Goal: Transaction & Acquisition: Purchase product/service

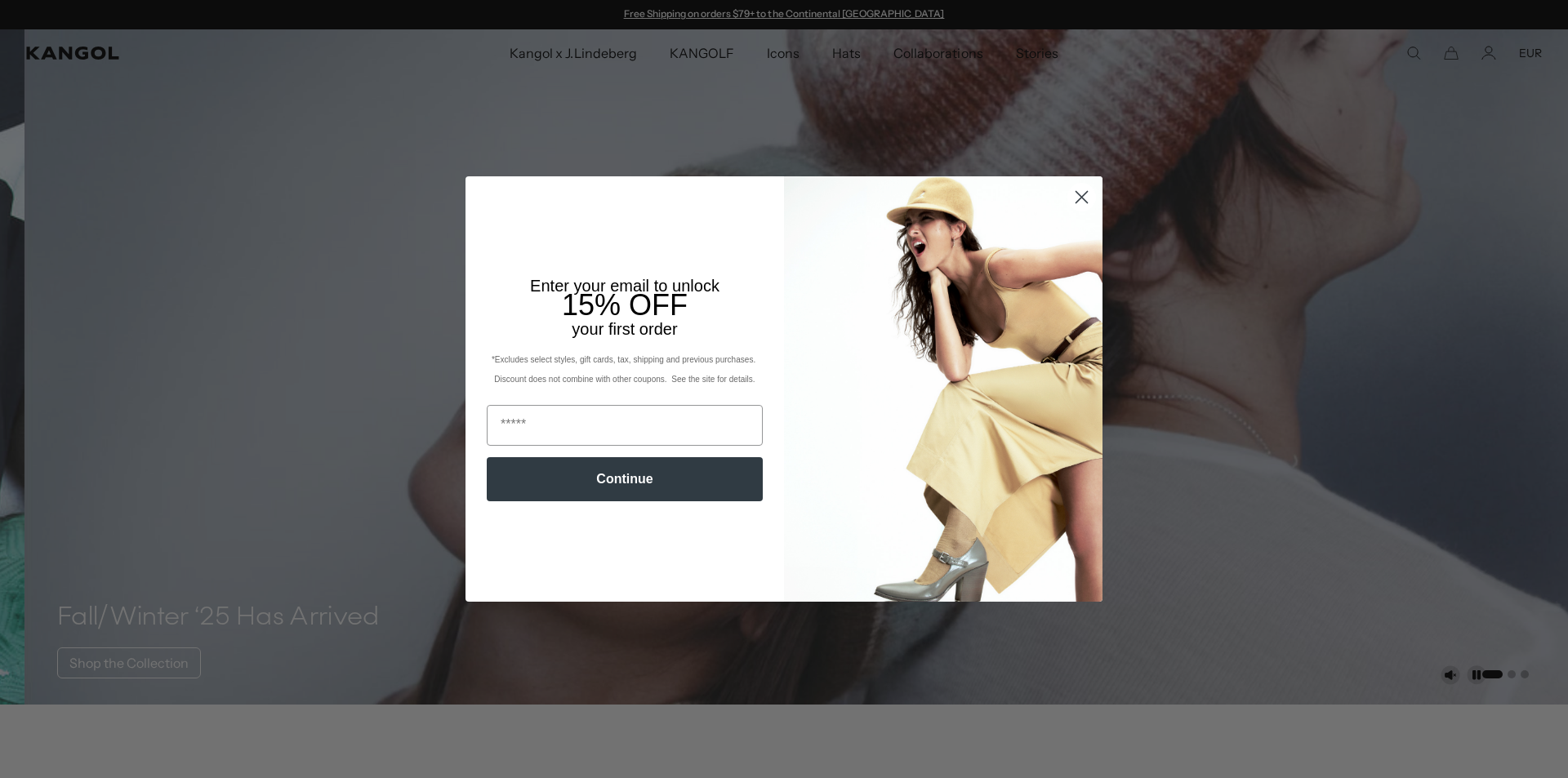
click at [1075, 195] on circle "Close dialog" at bounding box center [1082, 197] width 27 height 27
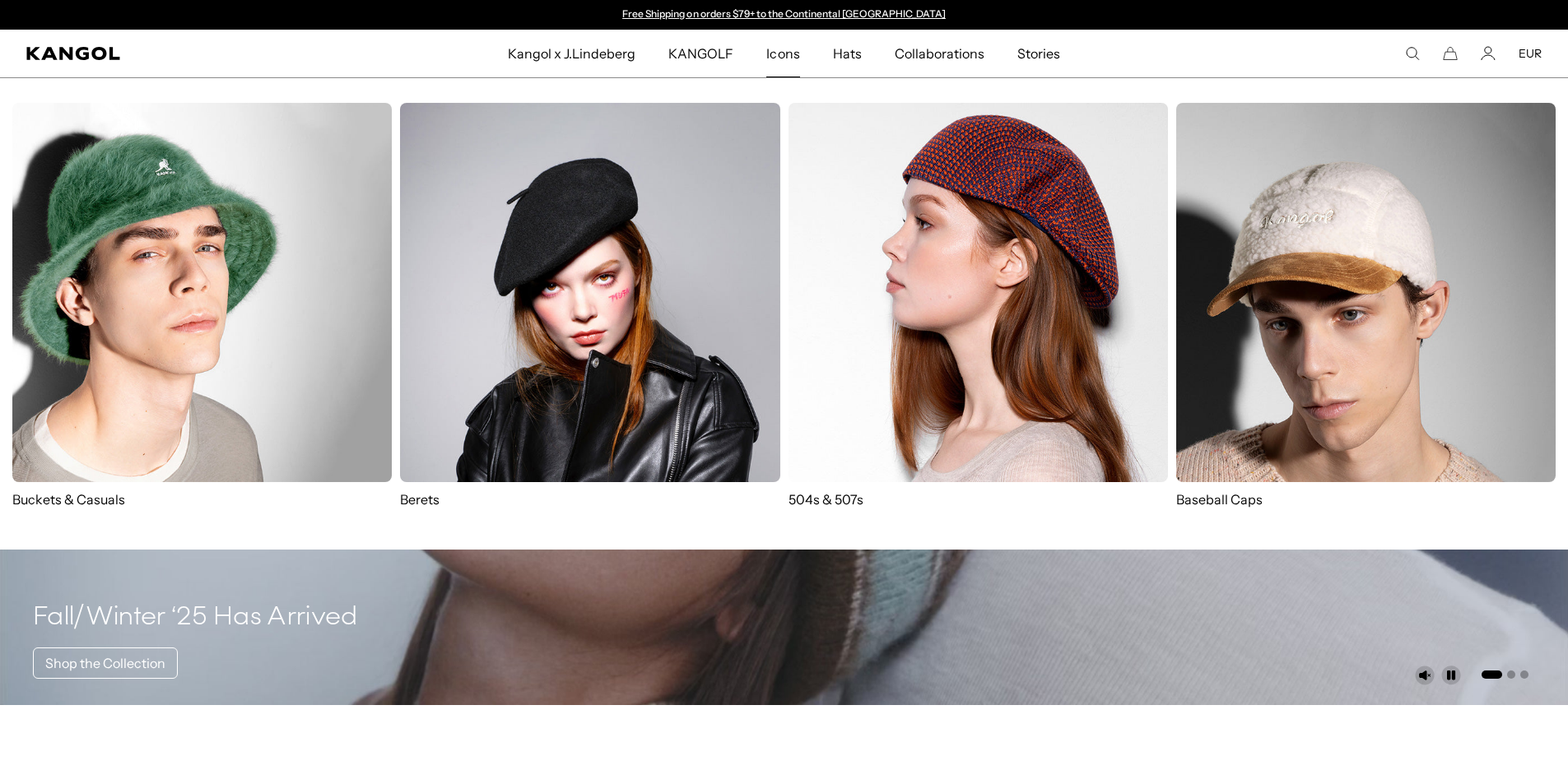
click at [548, 267] on img at bounding box center [590, 292] width 380 height 379
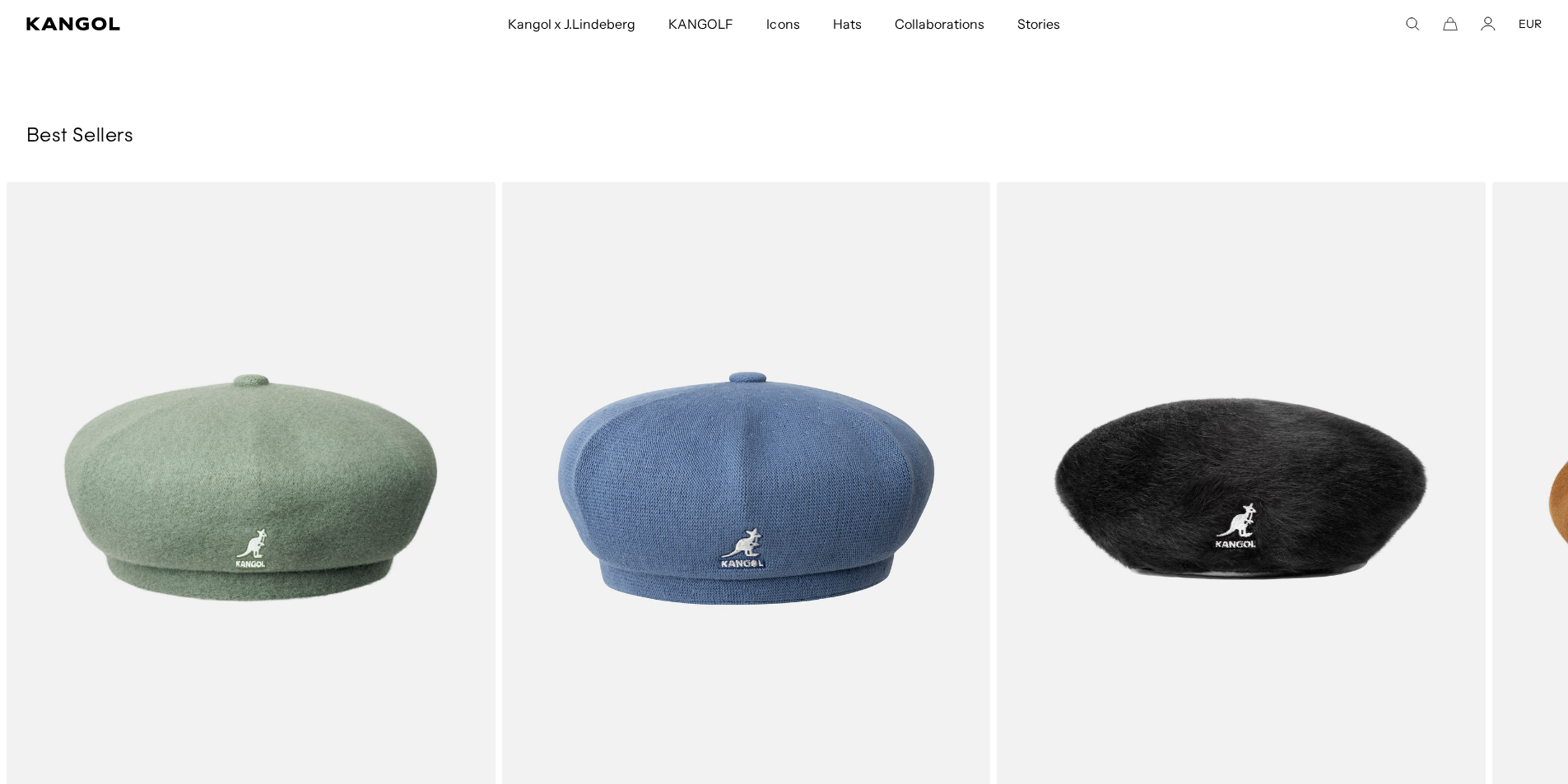
scroll to position [2057, 0]
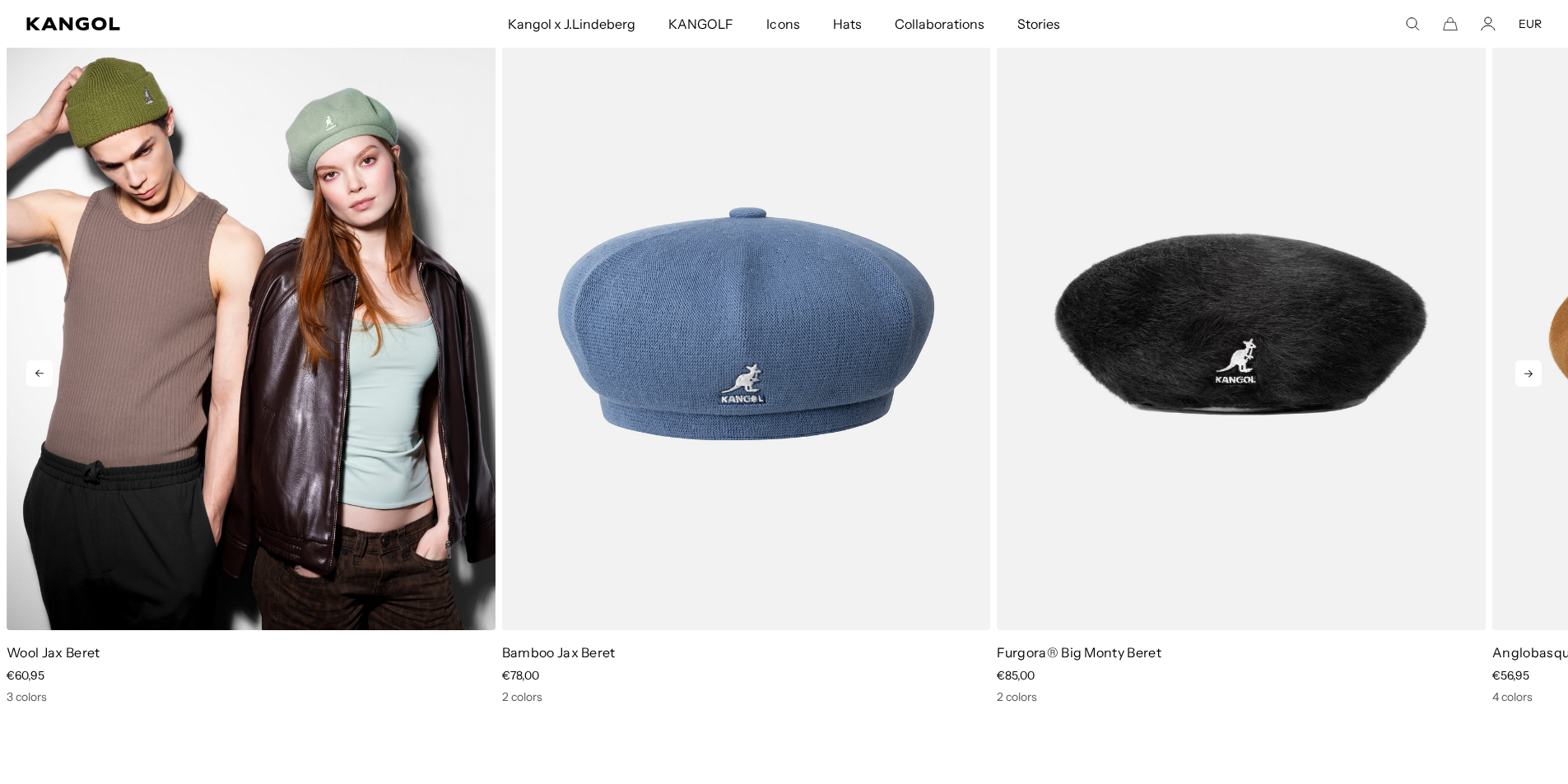
click at [203, 355] on img "1 of 7" at bounding box center [251, 324] width 489 height 613
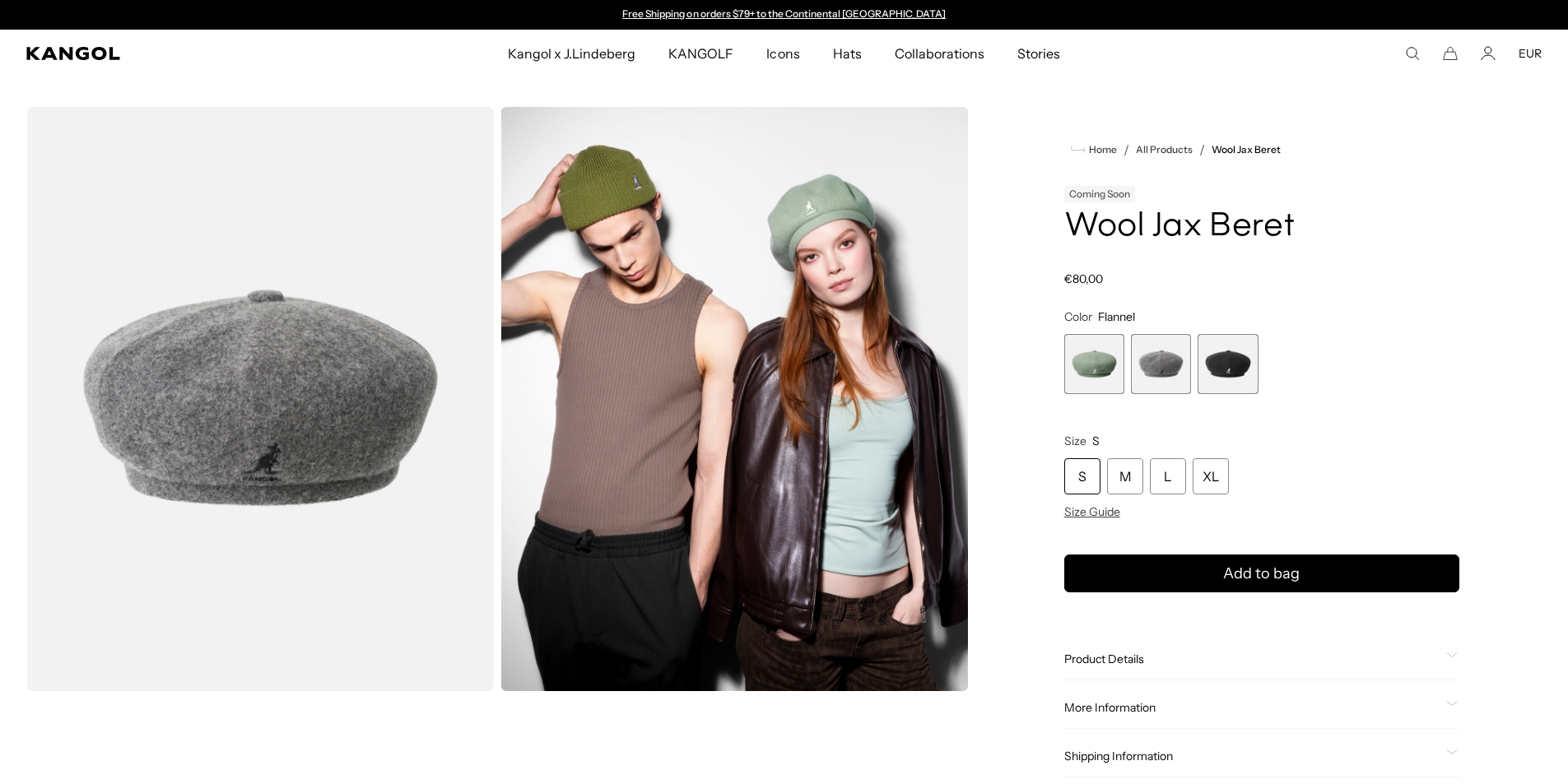
click at [1226, 364] on span "3 of 3" at bounding box center [1227, 364] width 60 height 60
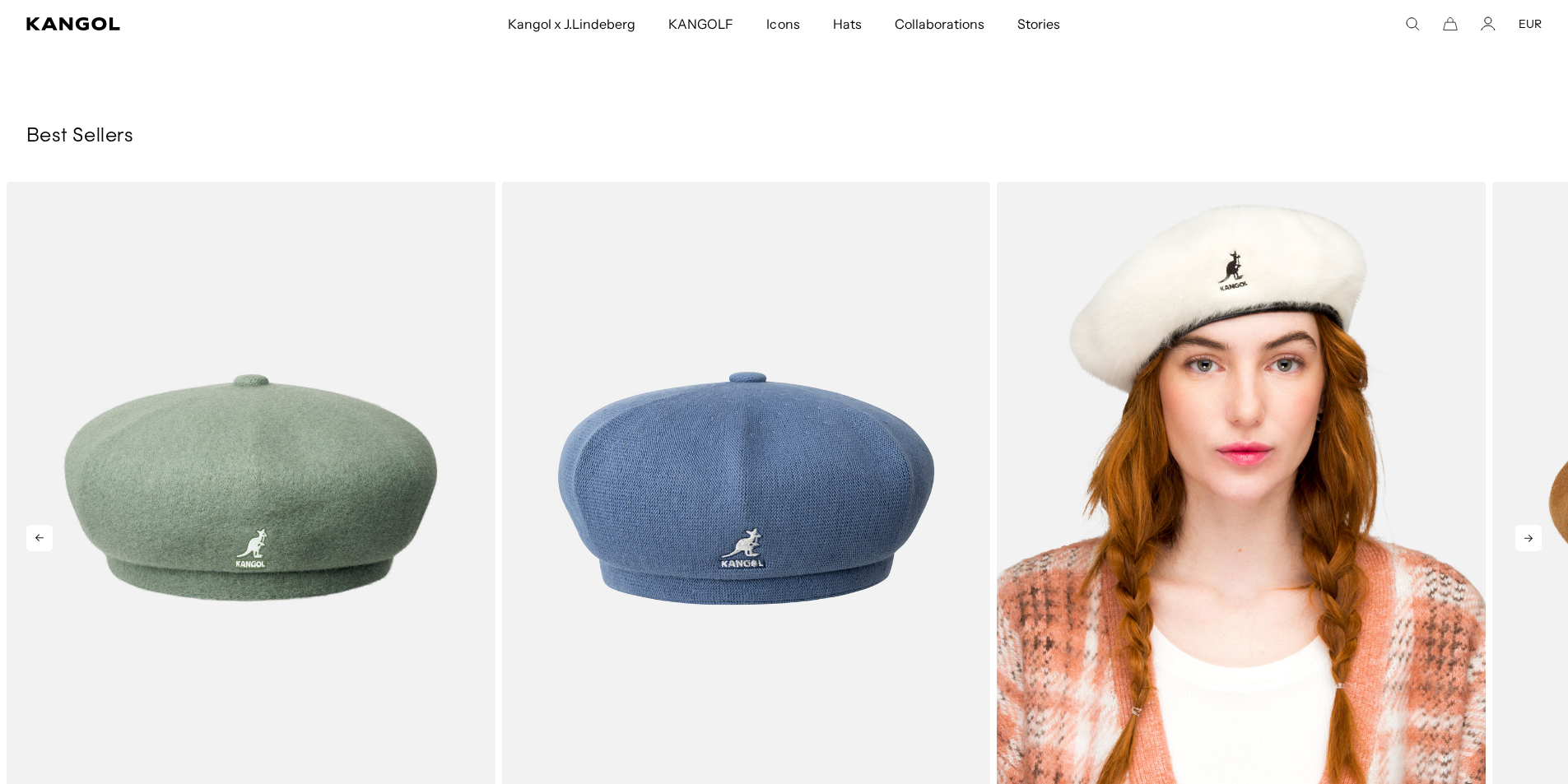
scroll to position [1728, 0]
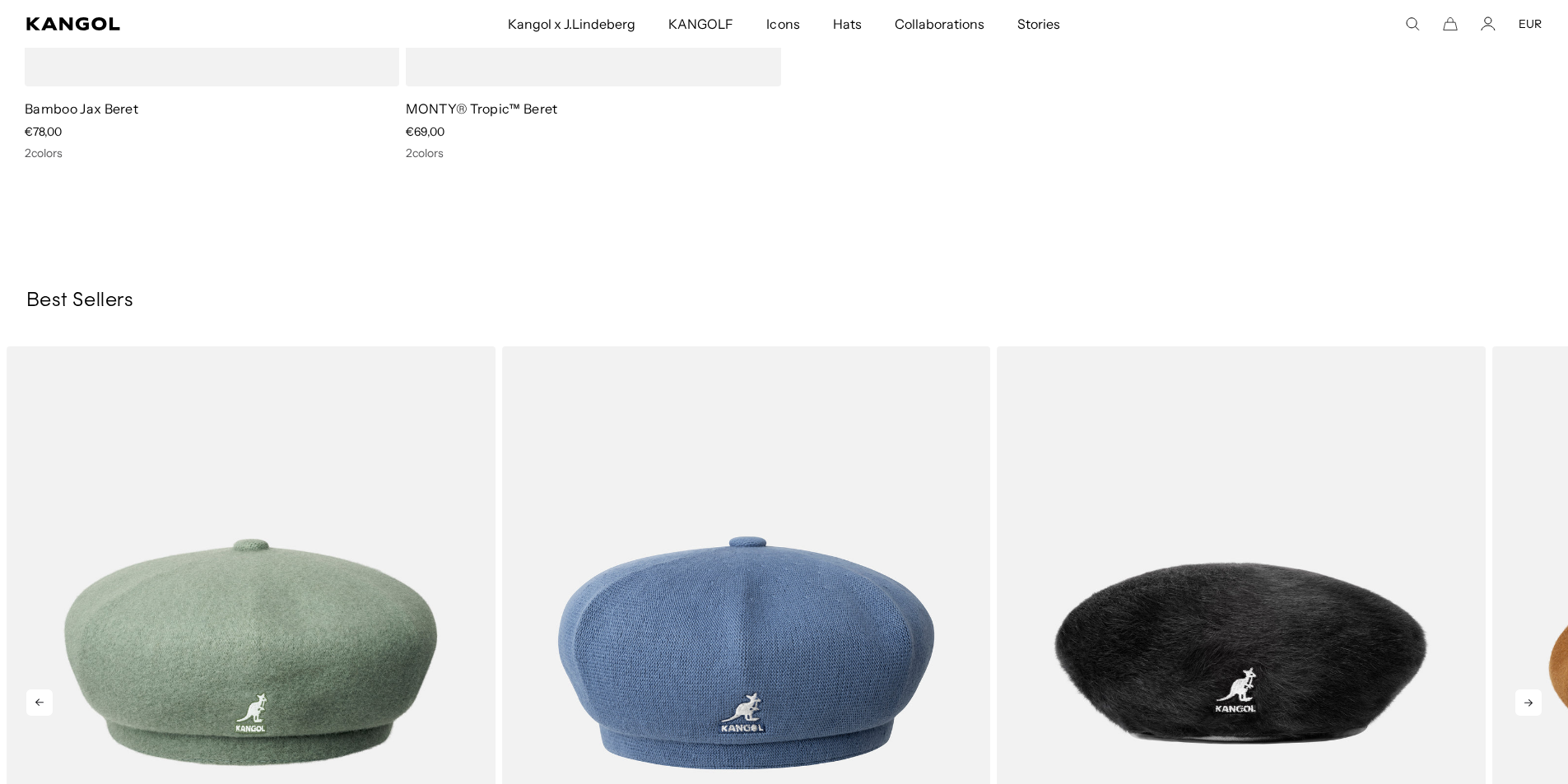
click at [1533, 700] on icon at bounding box center [1528, 702] width 26 height 26
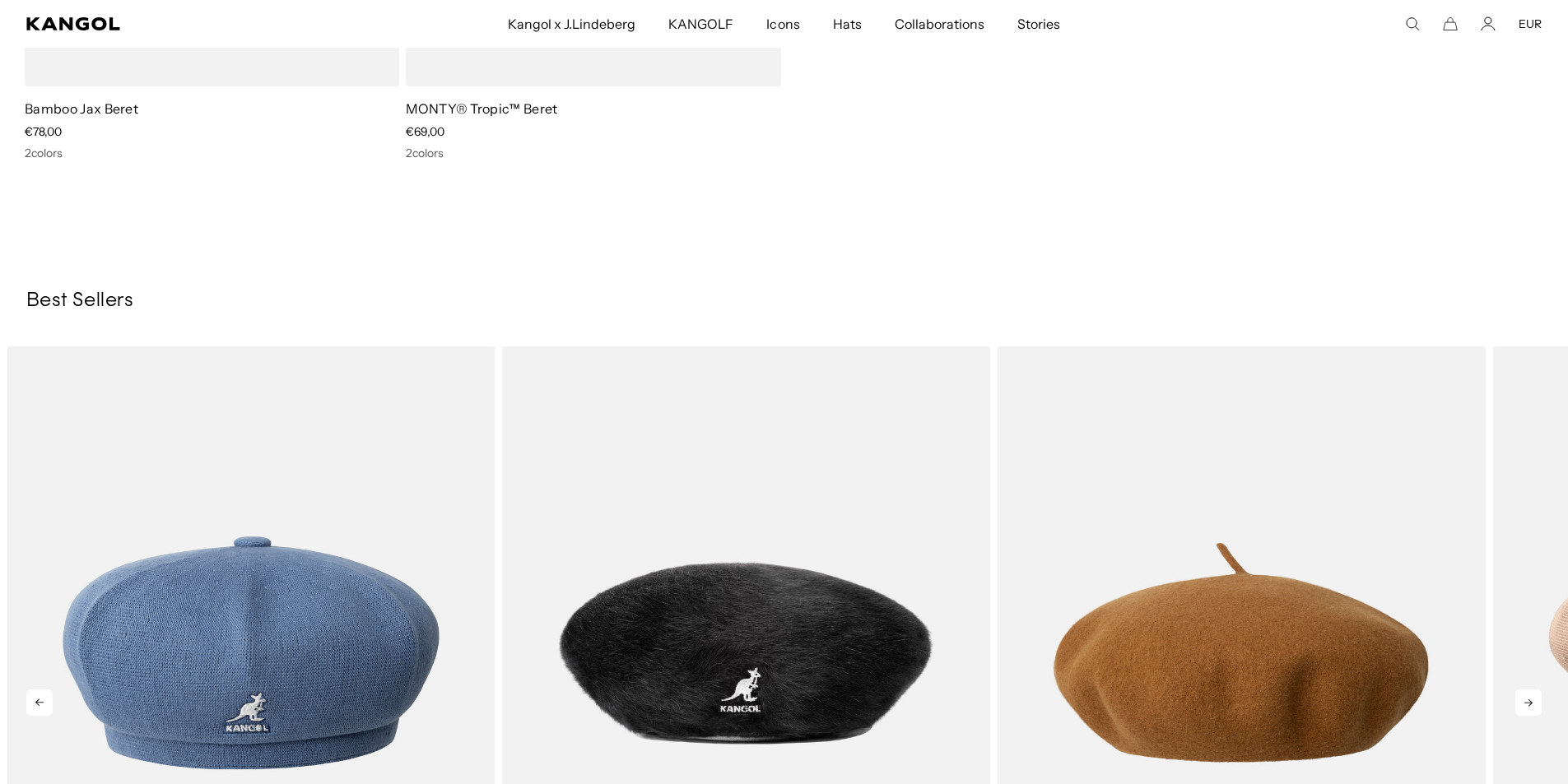
click at [1533, 700] on icon at bounding box center [1528, 702] width 26 height 26
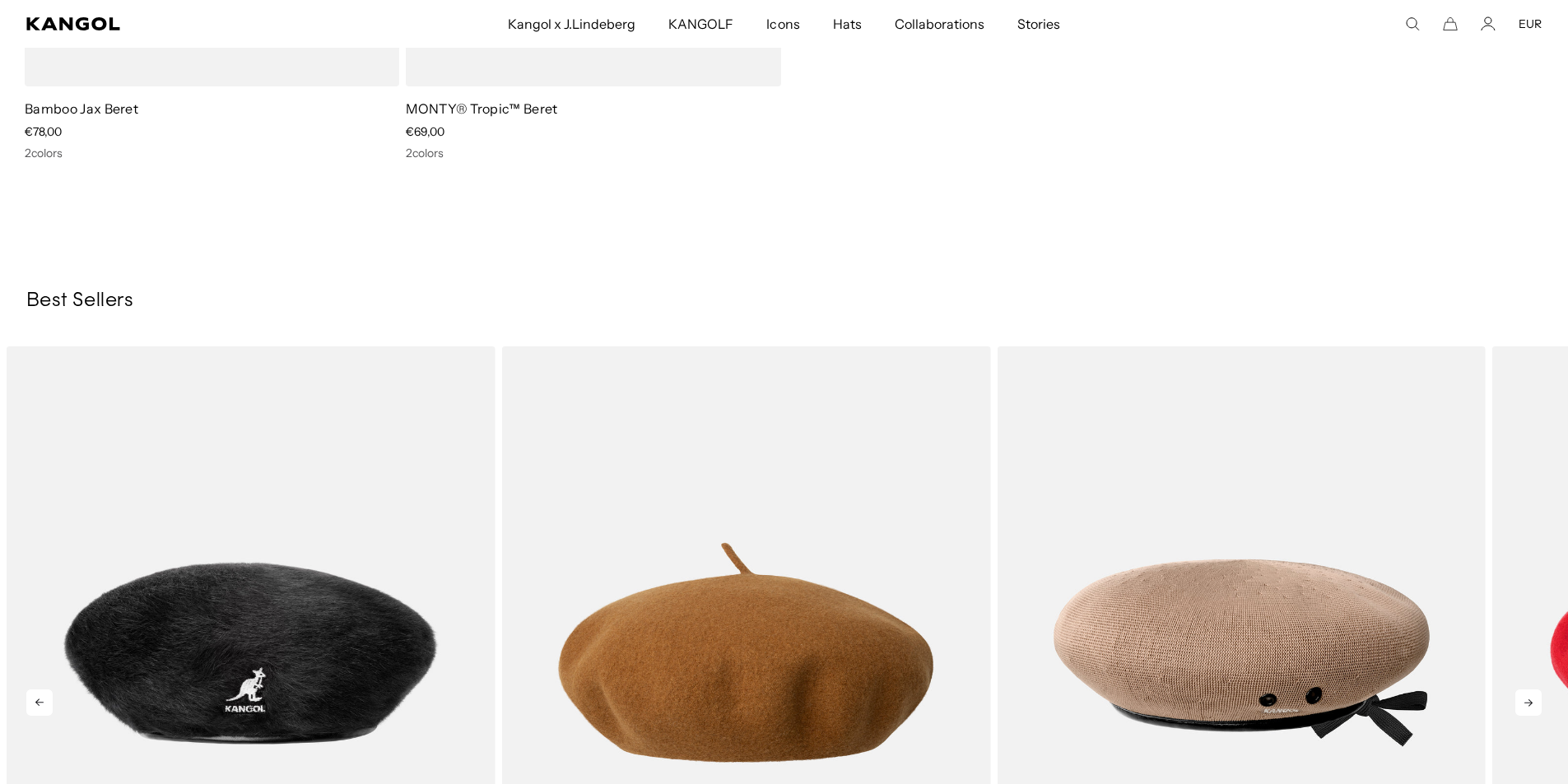
click at [1533, 700] on icon at bounding box center [1528, 702] width 26 height 26
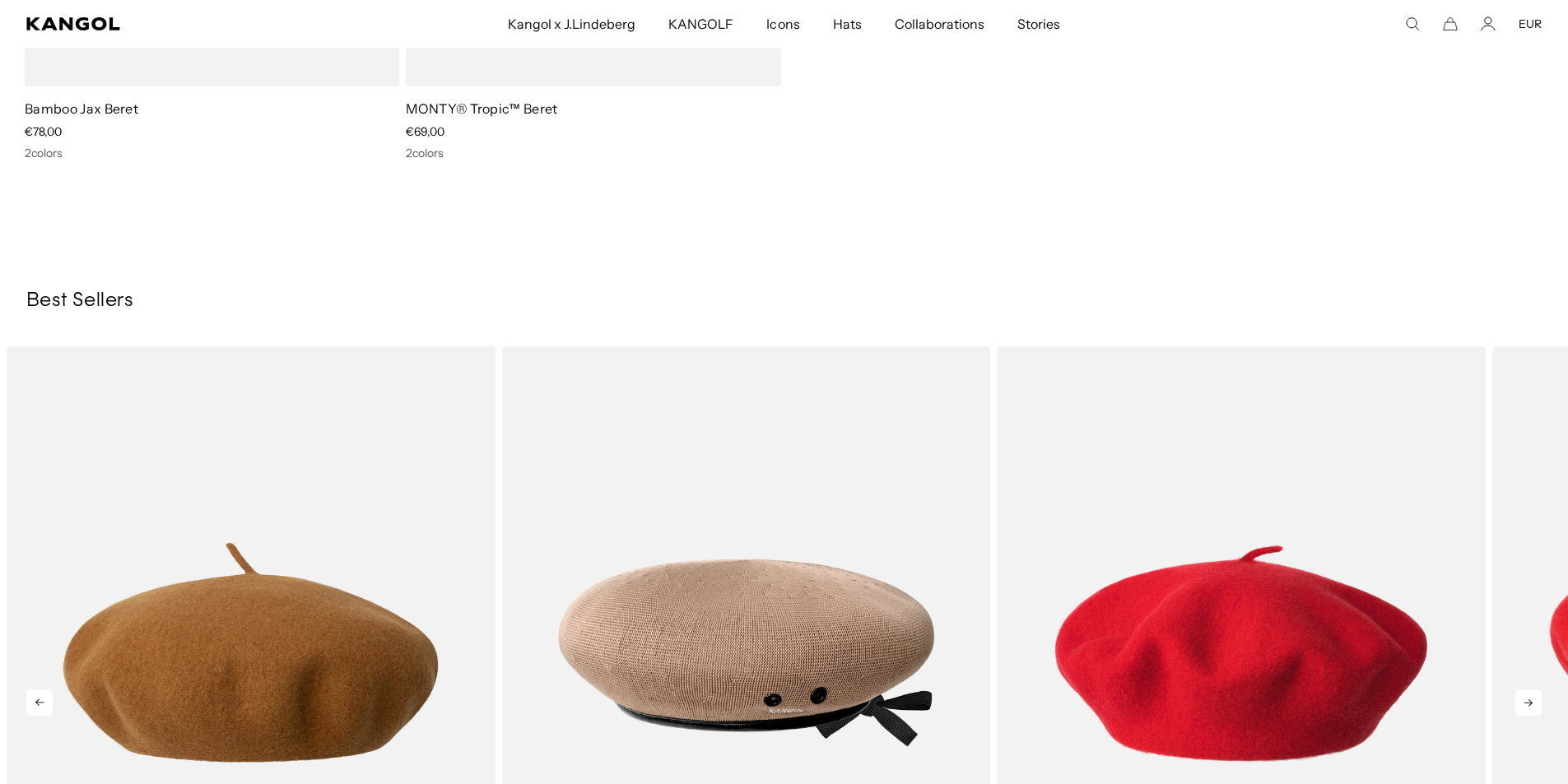
click at [1533, 700] on icon at bounding box center [1528, 702] width 26 height 26
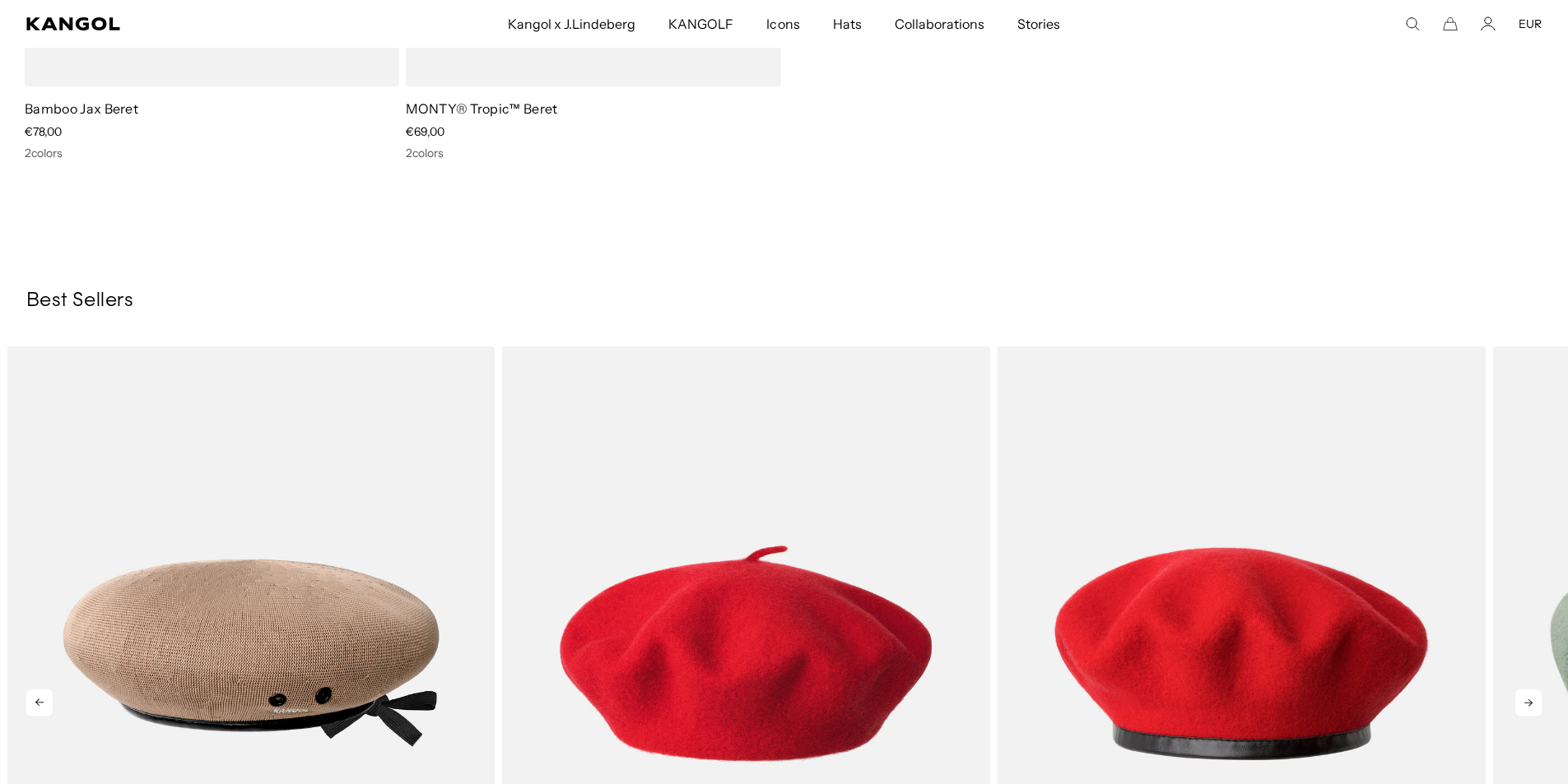
click at [1533, 700] on icon at bounding box center [1528, 702] width 26 height 26
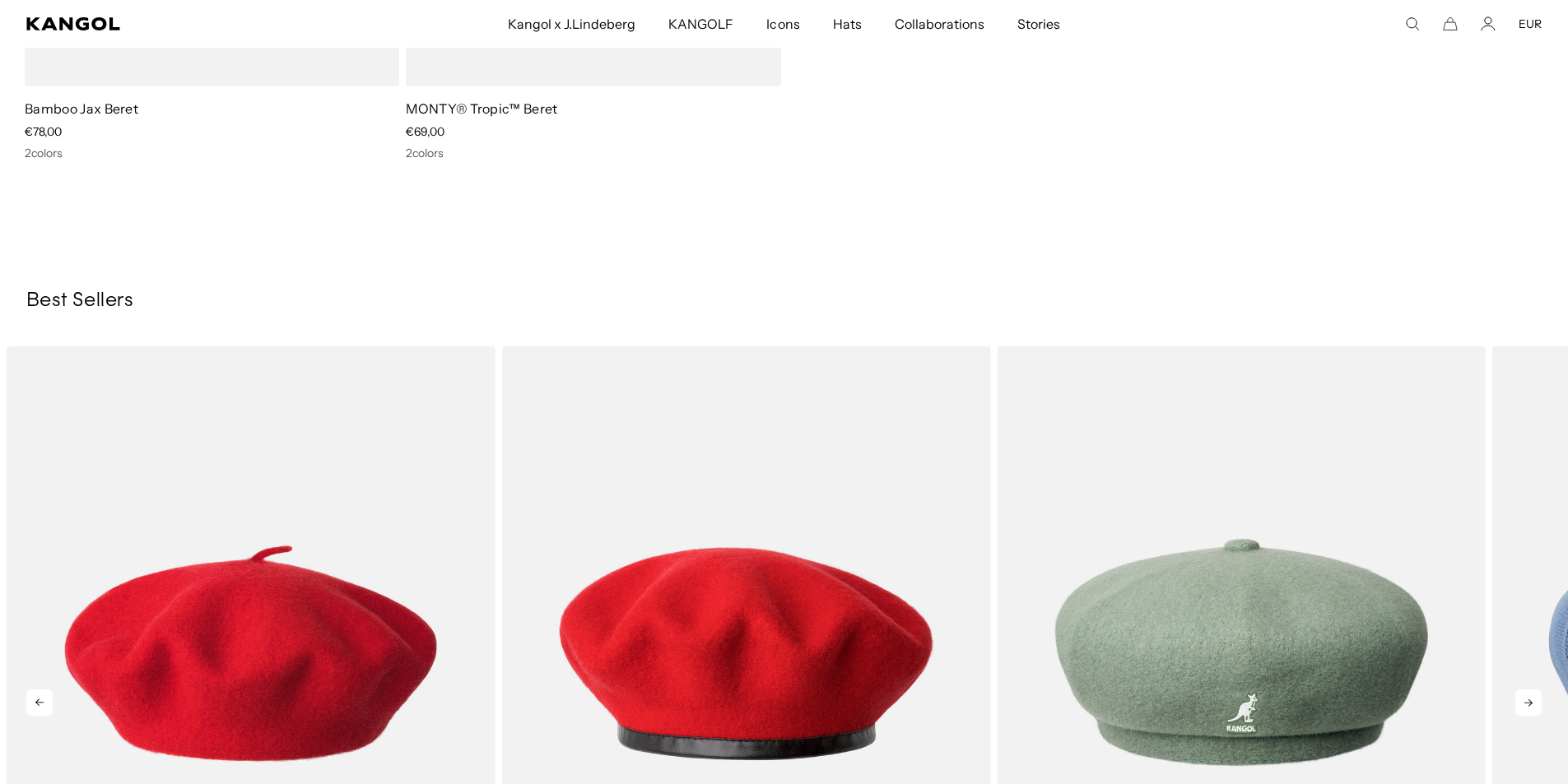
click at [1533, 700] on icon at bounding box center [1528, 702] width 26 height 26
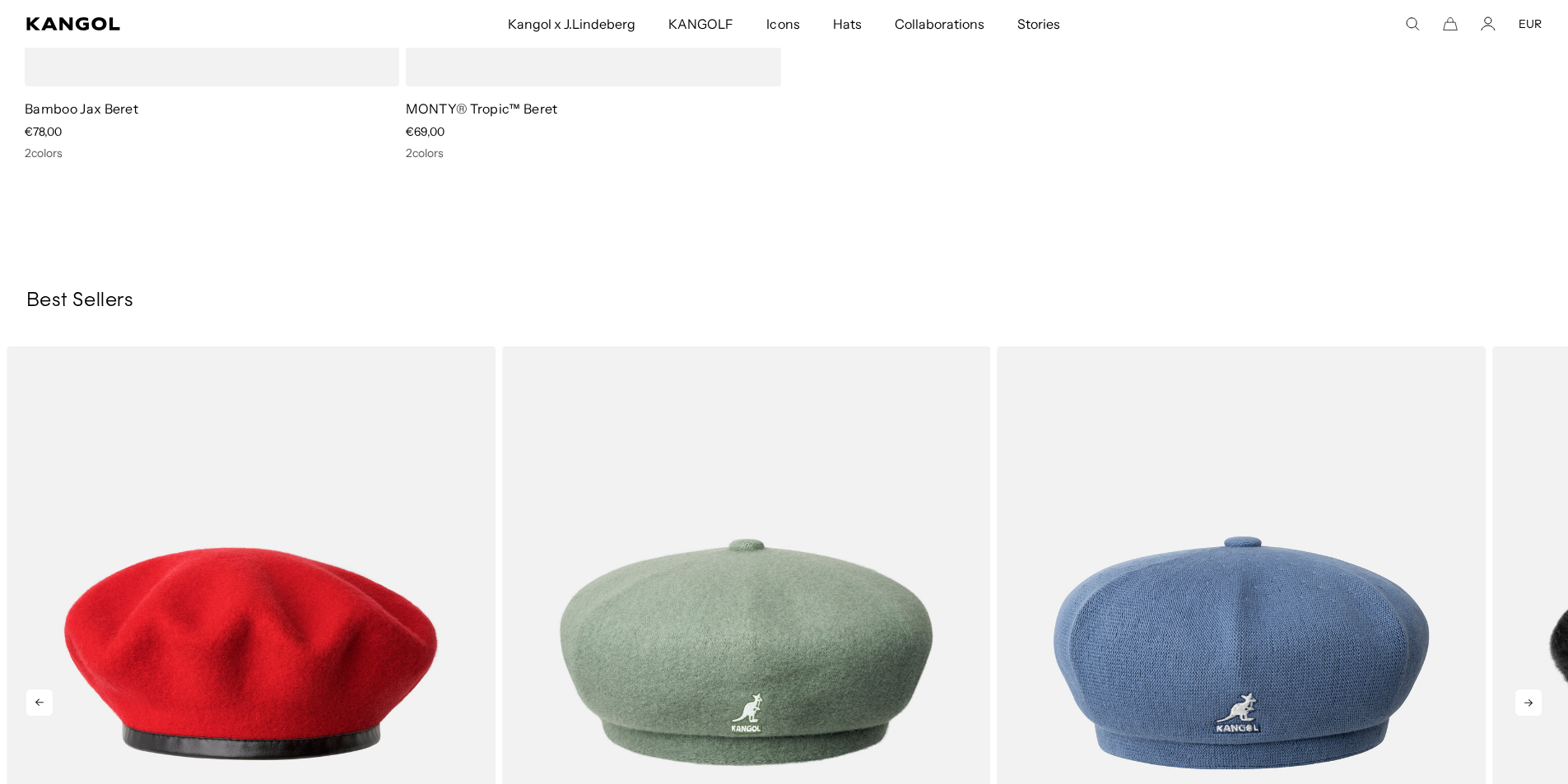
click at [1533, 700] on icon at bounding box center [1528, 702] width 26 height 26
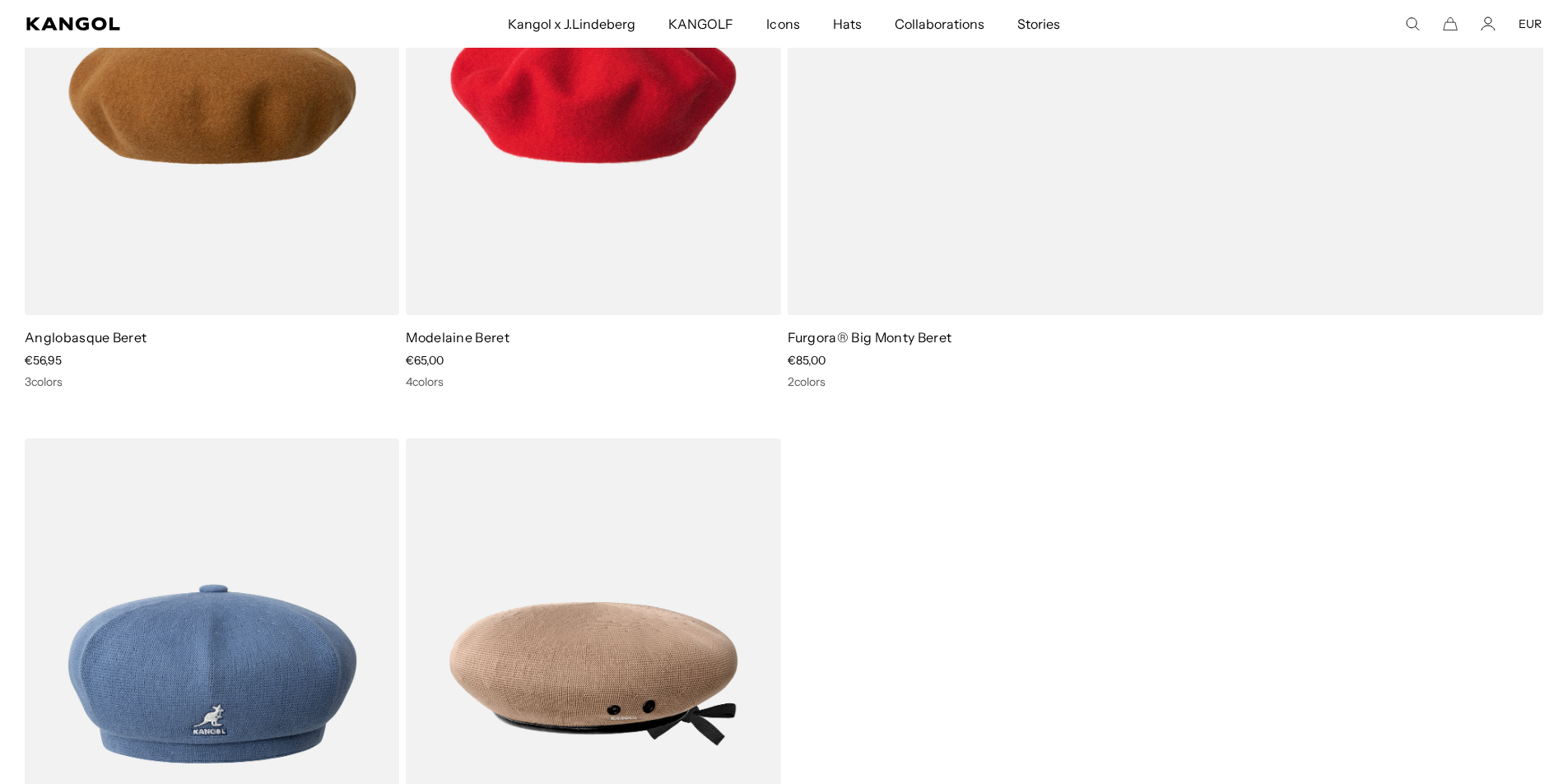
scroll to position [987, 0]
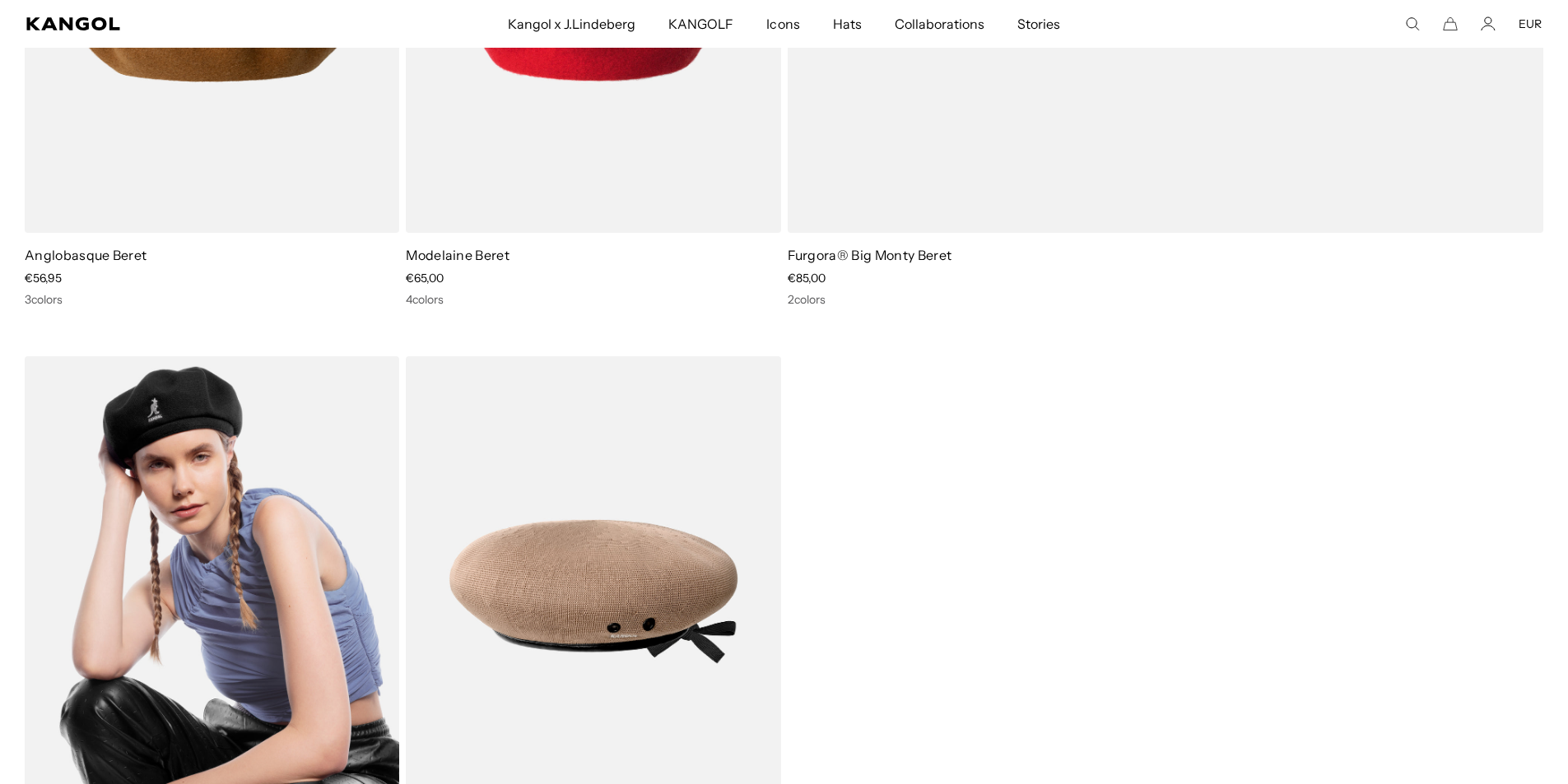
click at [189, 480] on img at bounding box center [211, 591] width 374 height 470
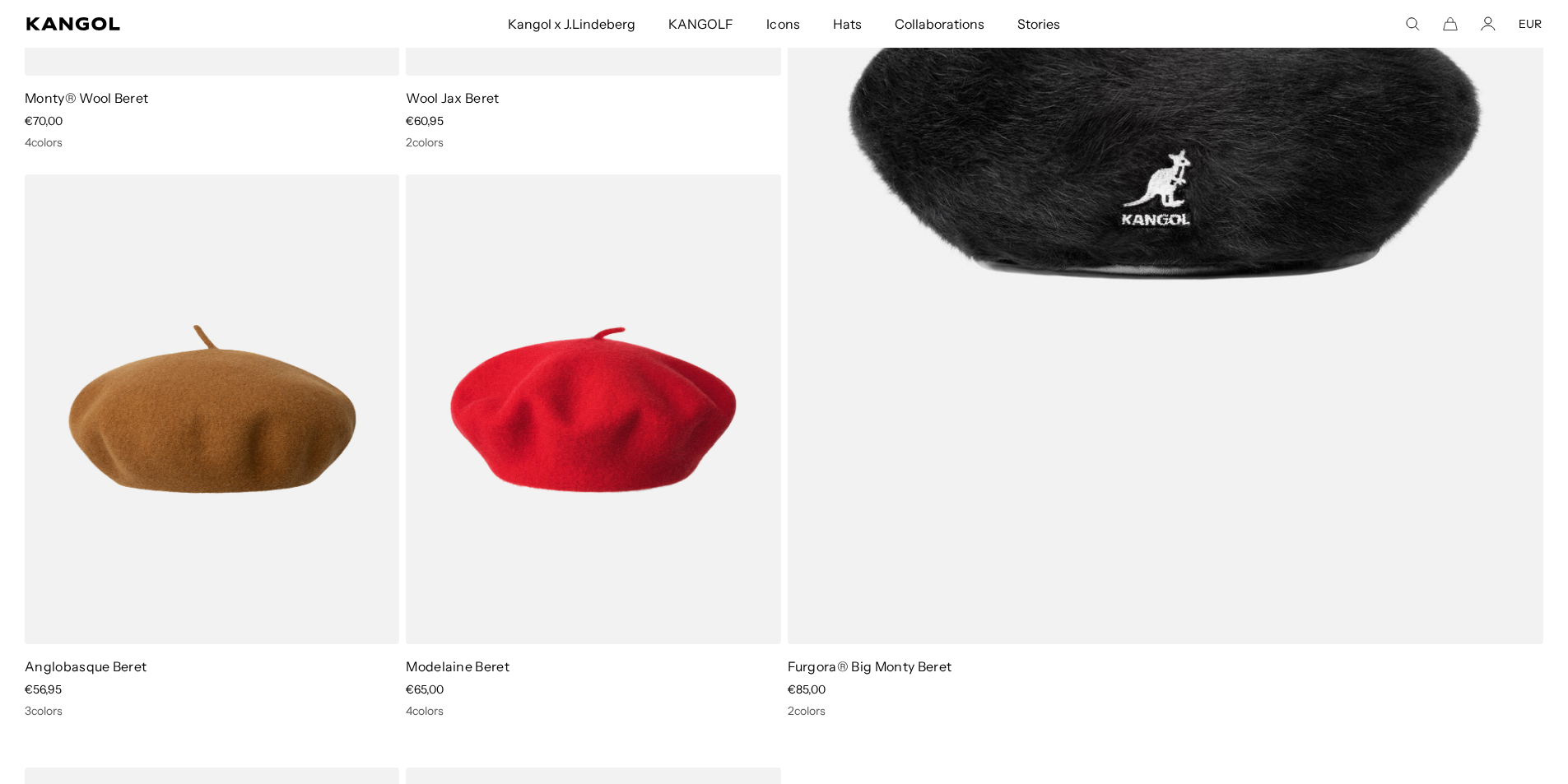
scroll to position [658, 0]
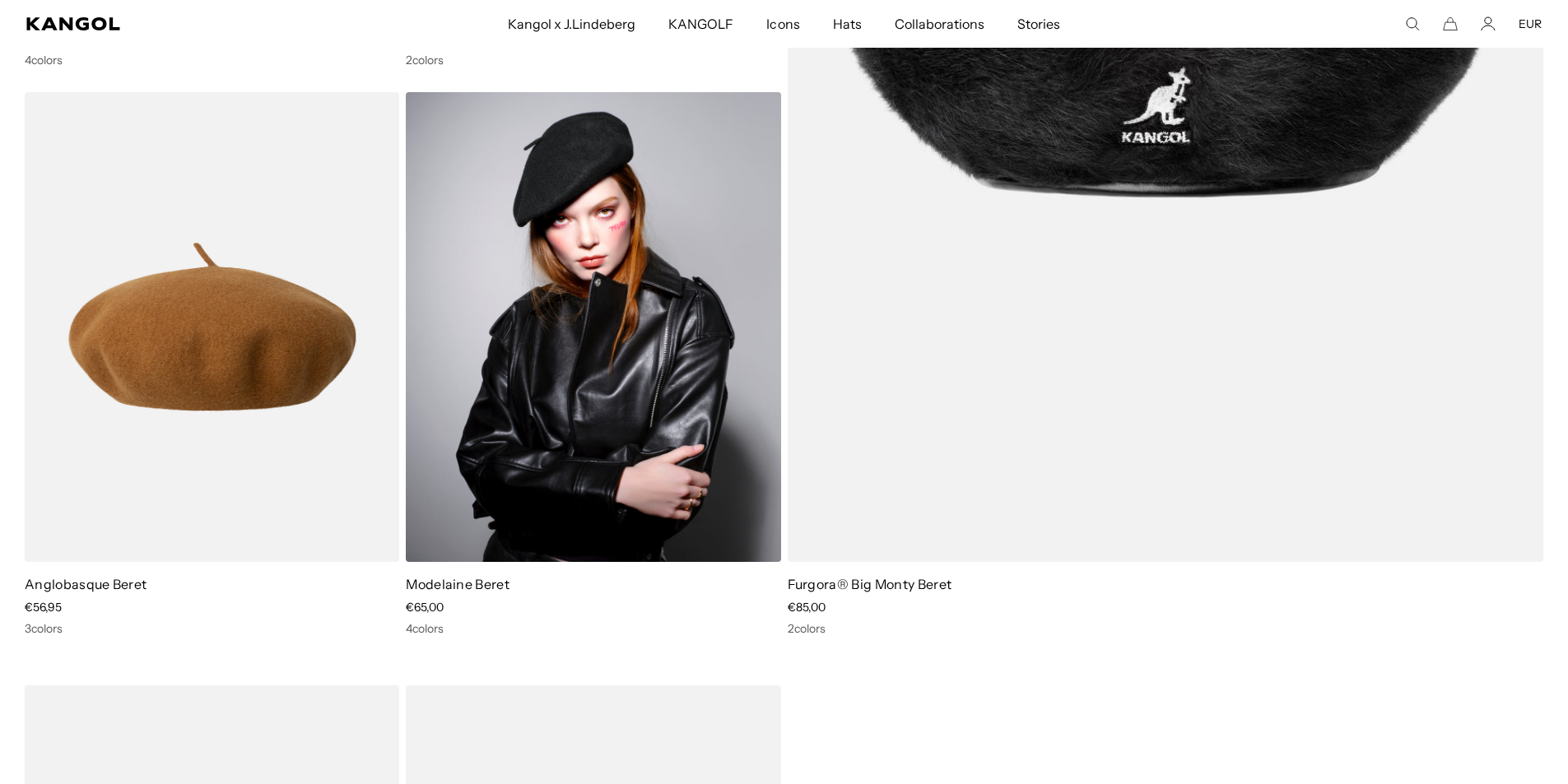
click at [563, 325] on img at bounding box center [593, 326] width 374 height 470
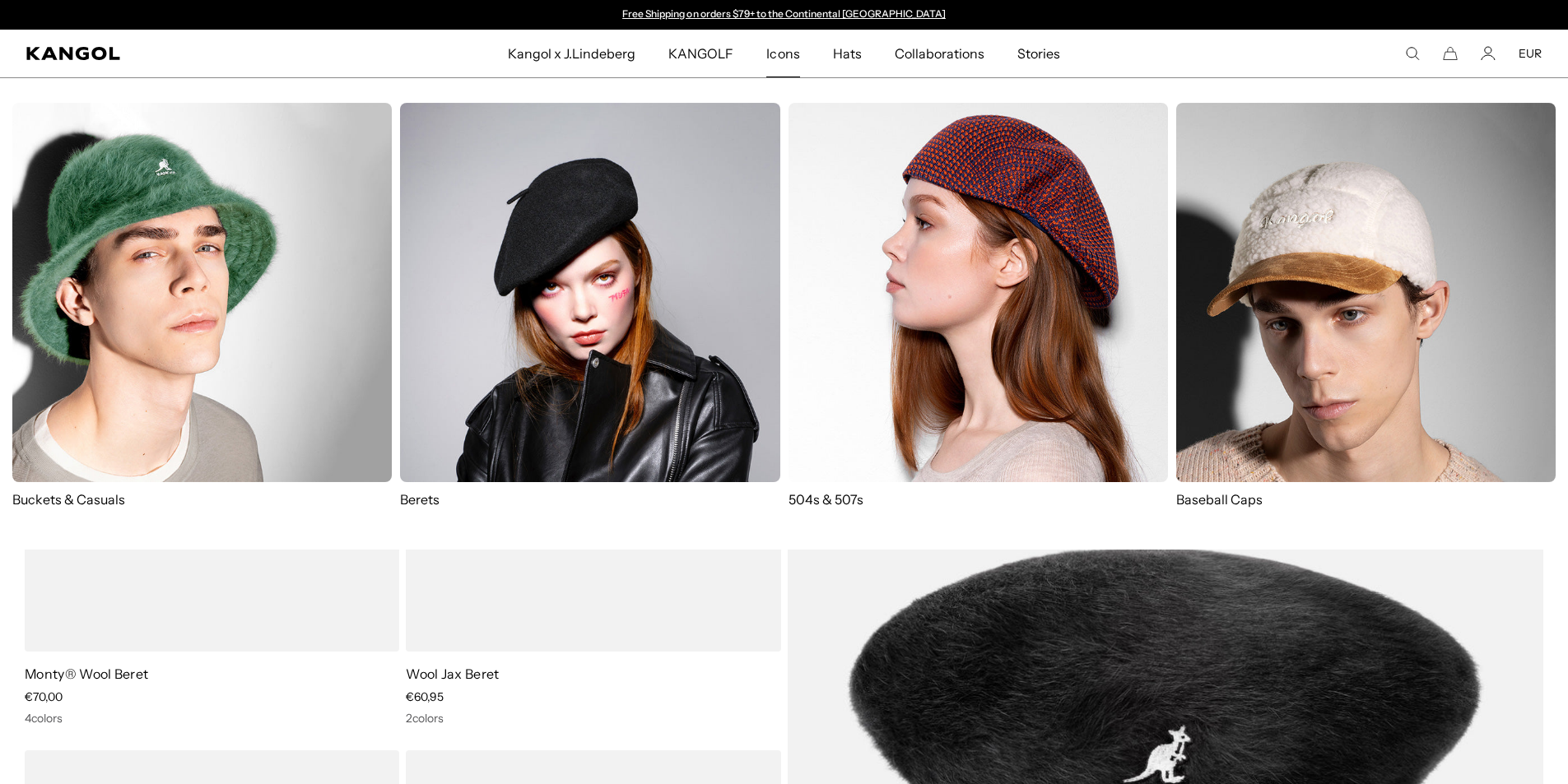
click at [936, 182] on img at bounding box center [979, 292] width 380 height 379
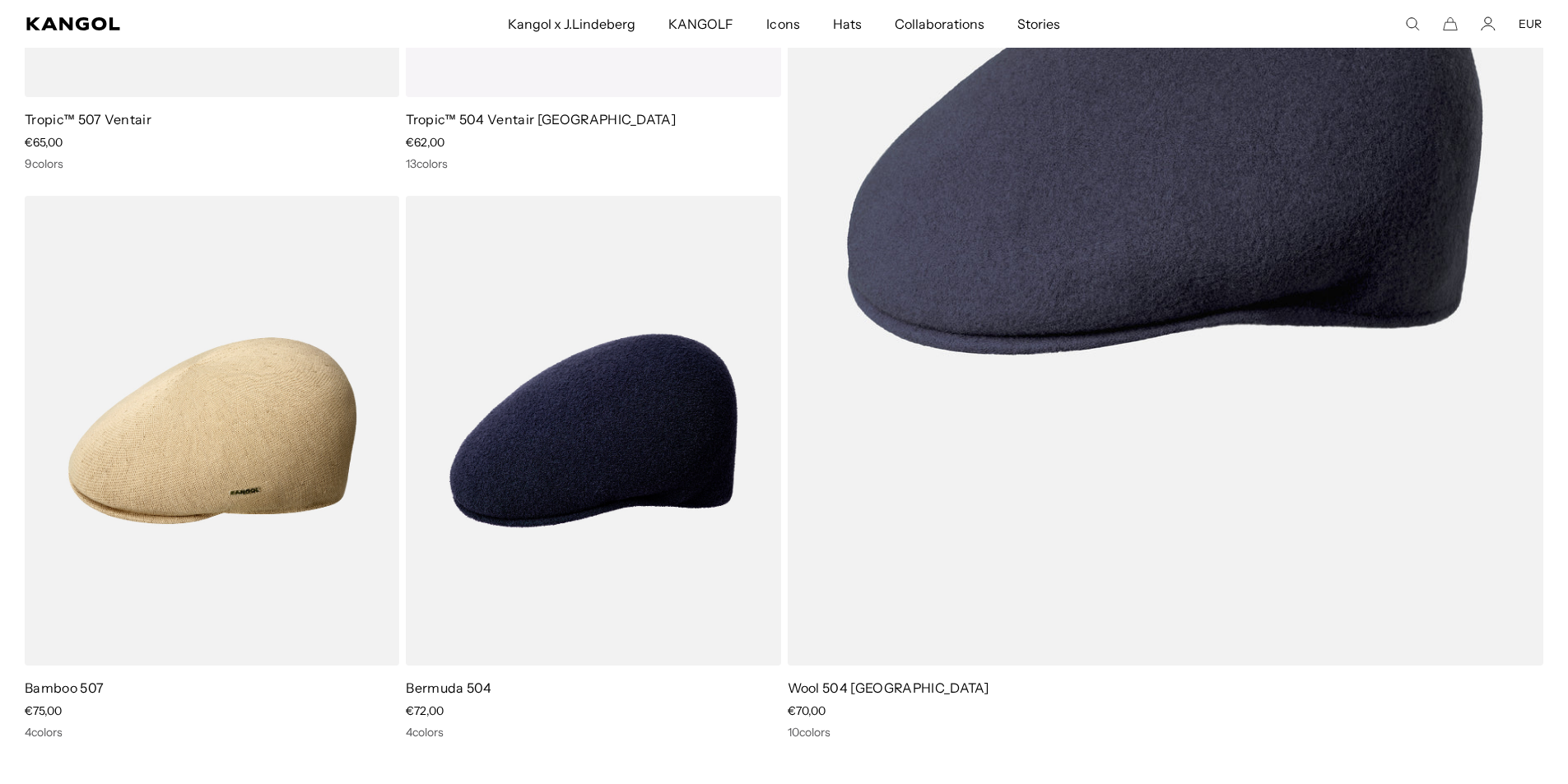
scroll to position [2797, 0]
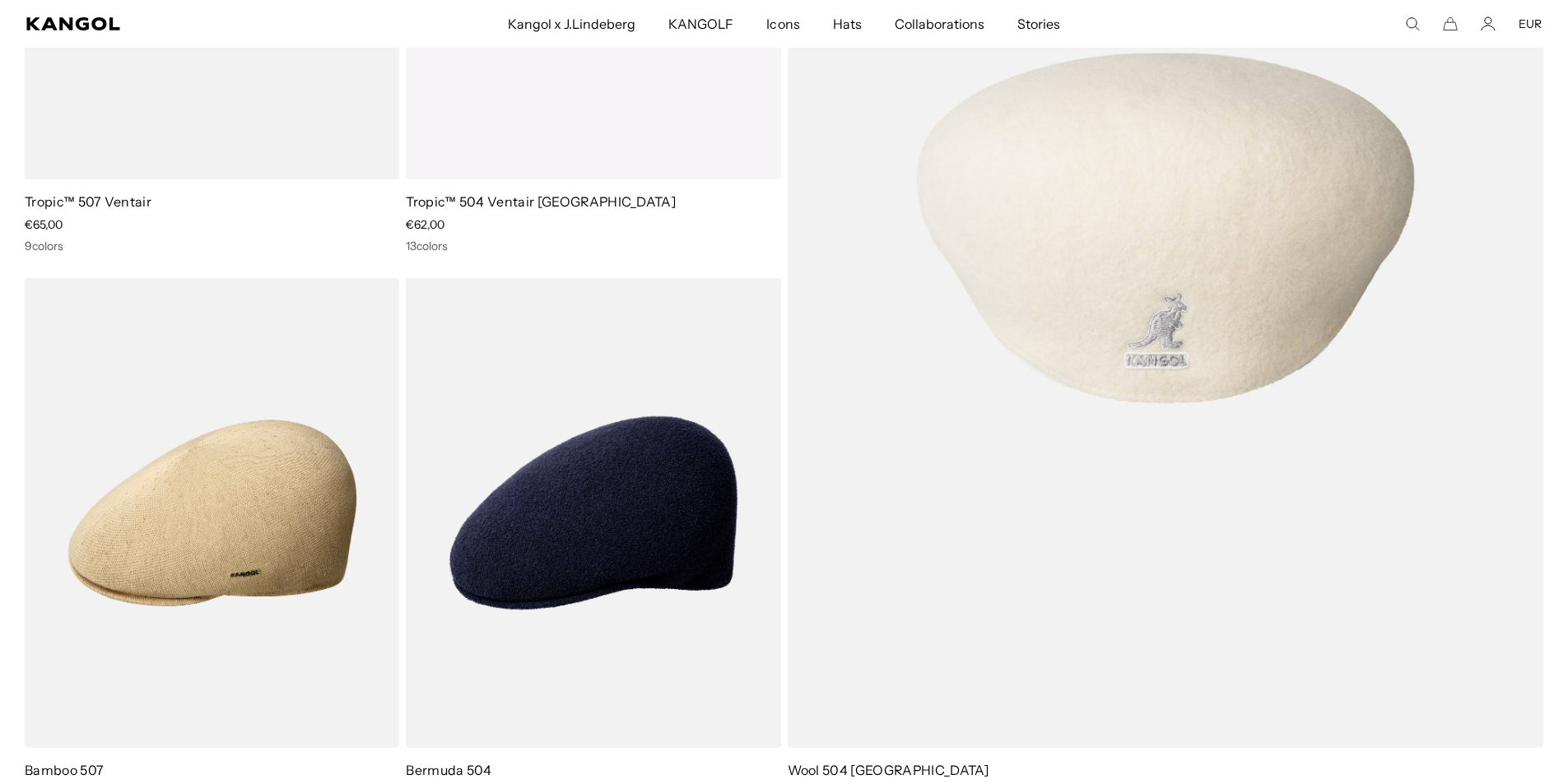
click at [1112, 333] on img at bounding box center [1166, 228] width 757 height 1039
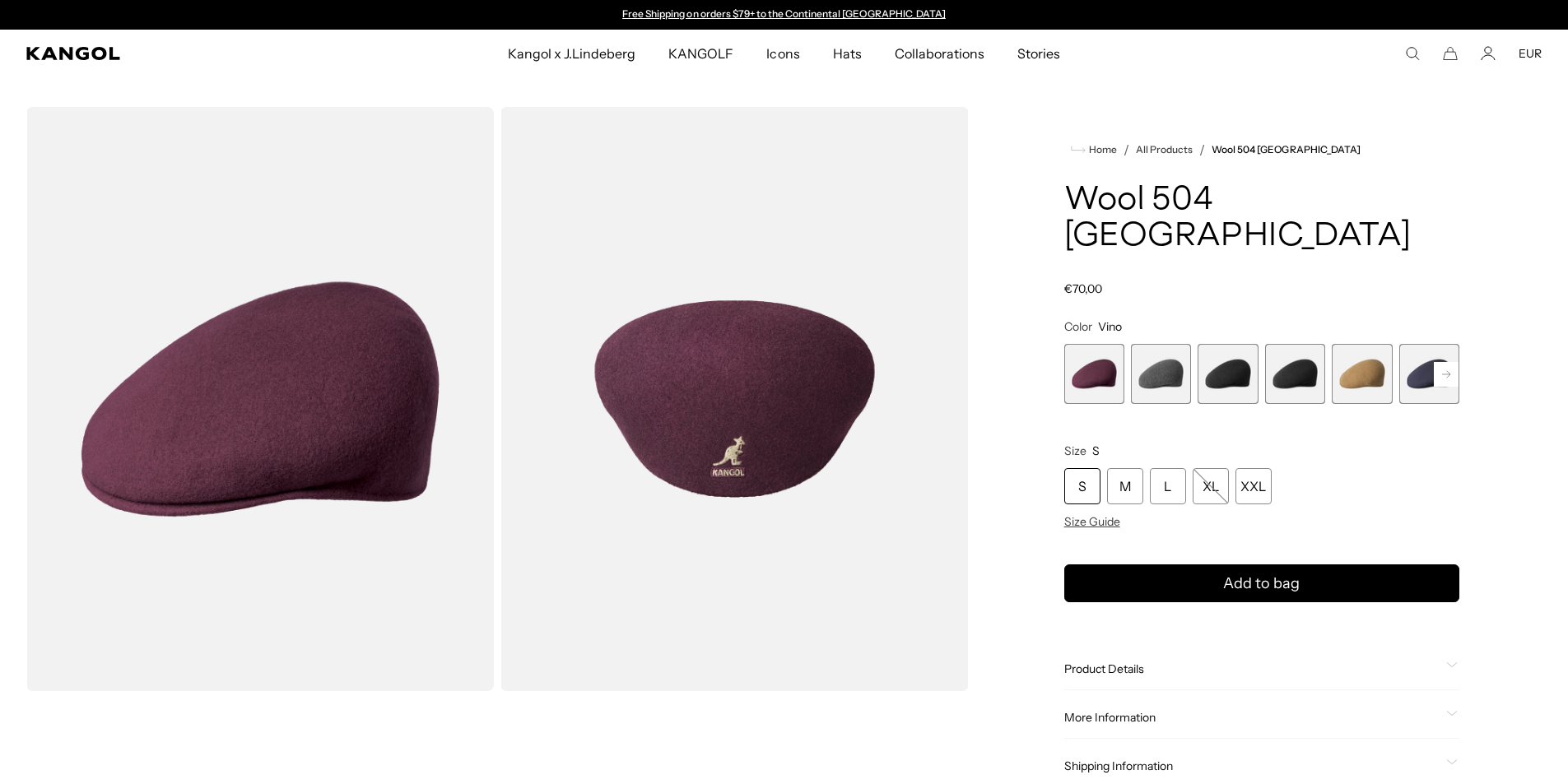
click at [1222, 343] on span "3 of 12" at bounding box center [1227, 373] width 60 height 60
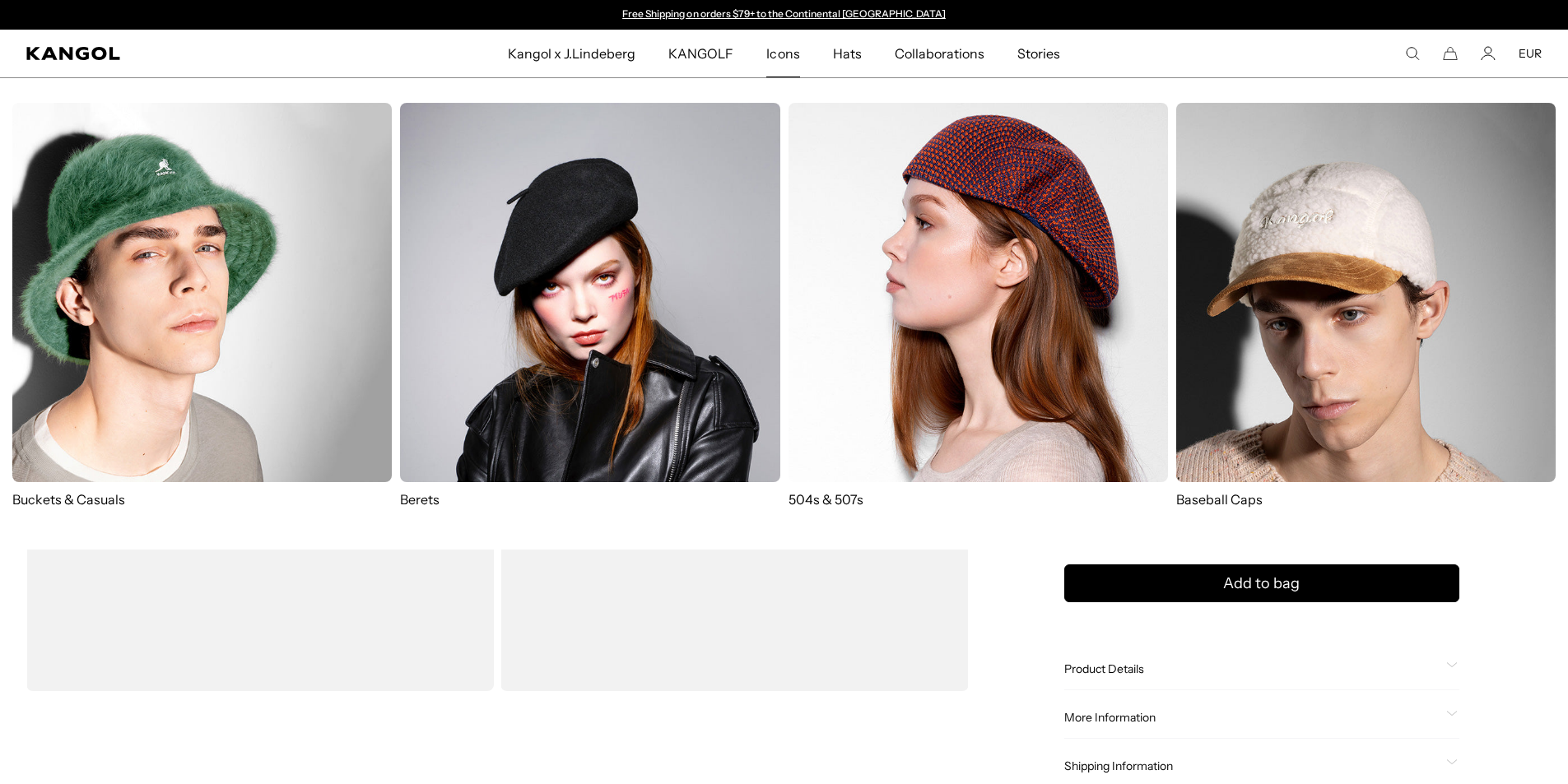
click at [578, 306] on img at bounding box center [590, 292] width 380 height 379
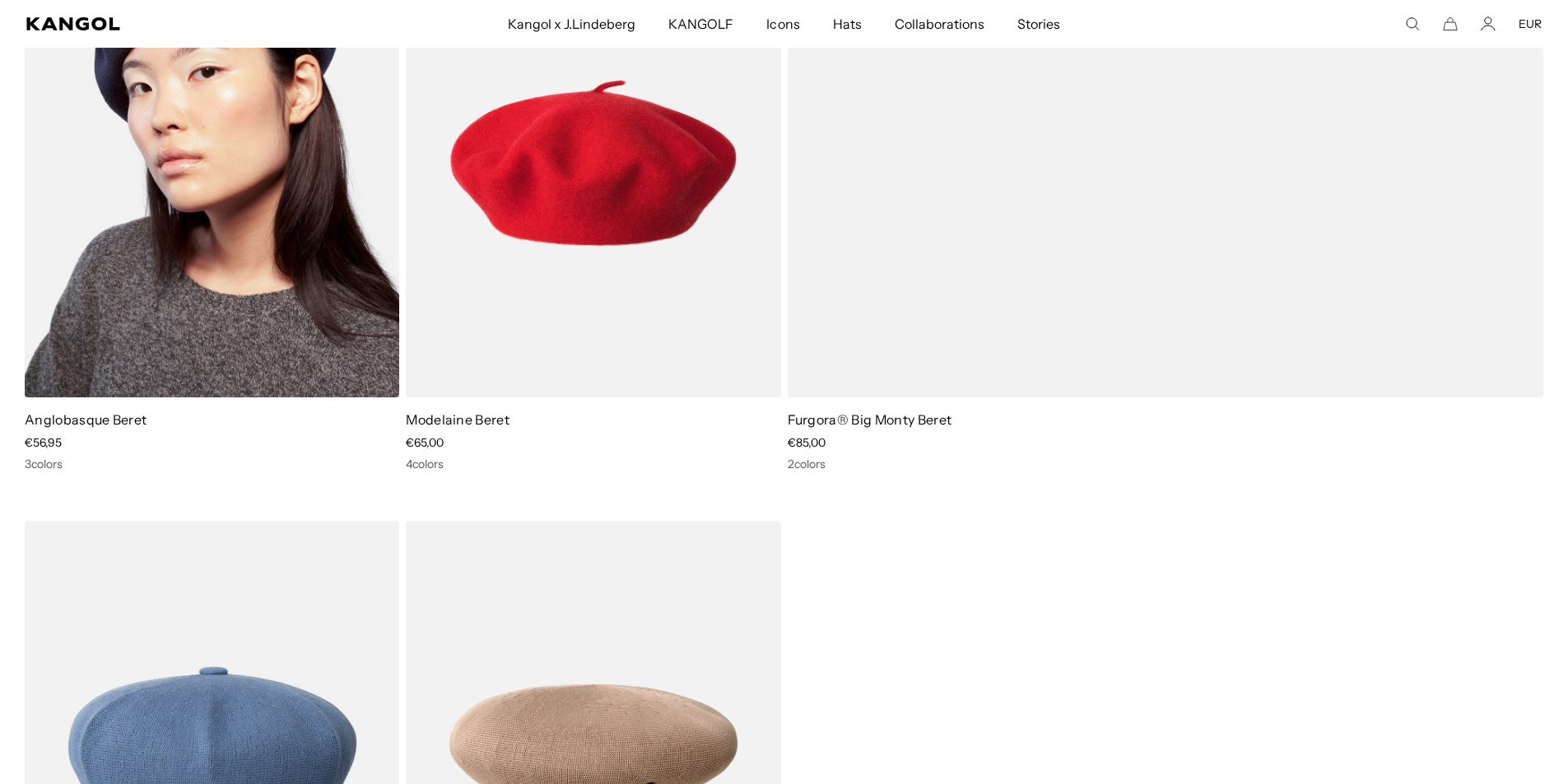
scroll to position [658, 0]
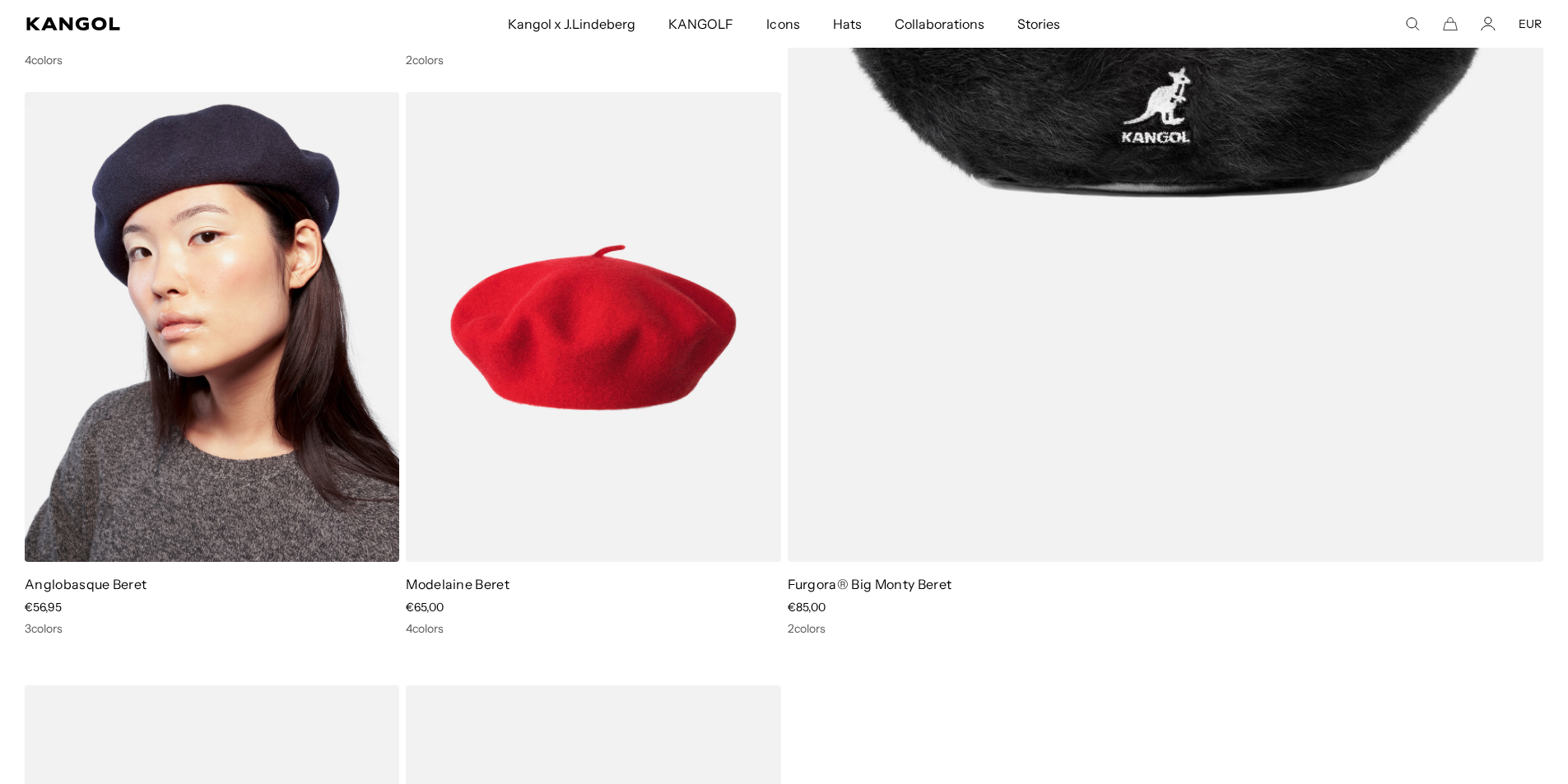
click at [230, 236] on img at bounding box center [211, 326] width 374 height 470
